Goal: Information Seeking & Learning: Compare options

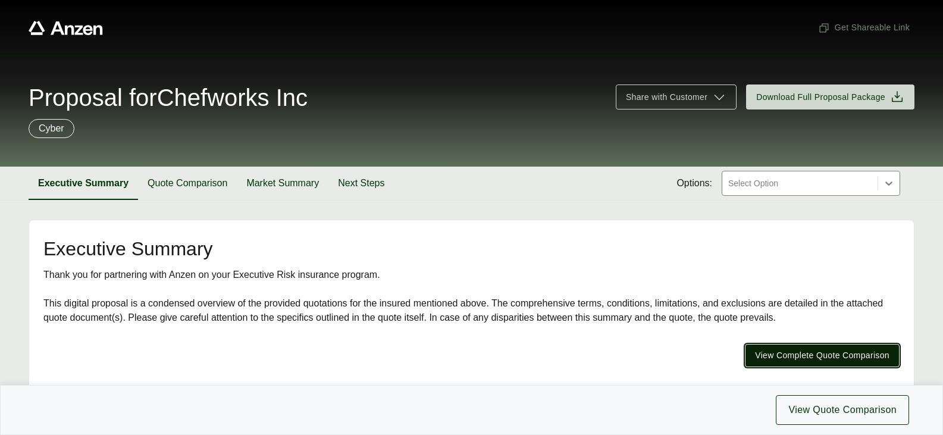
click at [841, 353] on span "View Complete Quote Comparison" at bounding box center [822, 355] width 135 height 12
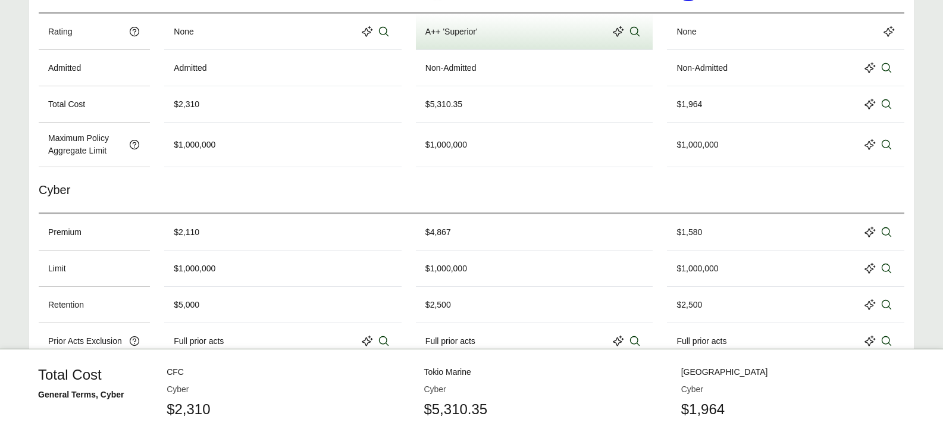
scroll to position [595, 0]
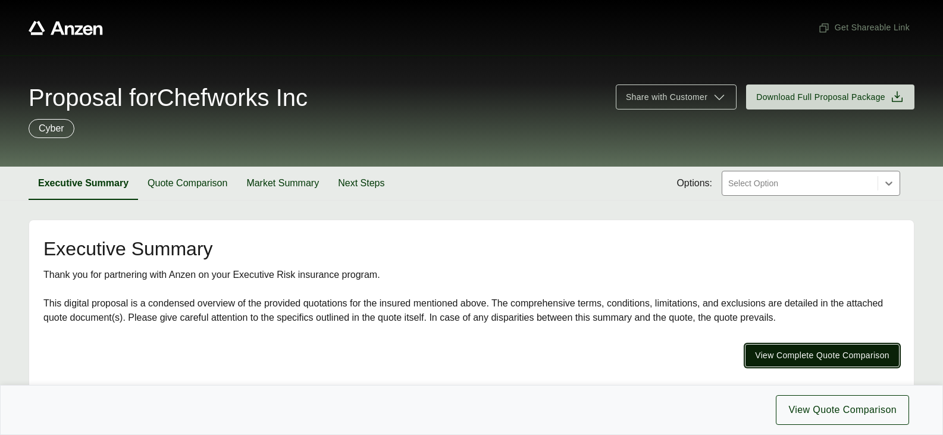
click at [837, 350] on span "View Complete Quote Comparison" at bounding box center [822, 355] width 135 height 12
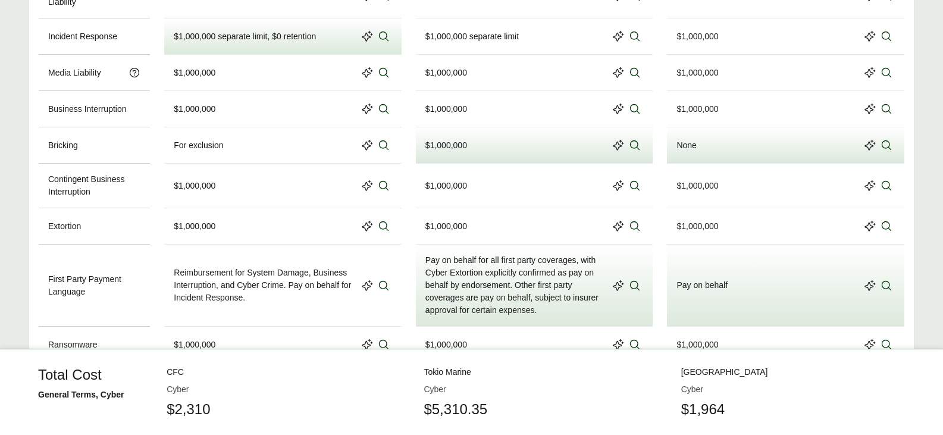
scroll to position [952, 0]
